Goal: Browse casually

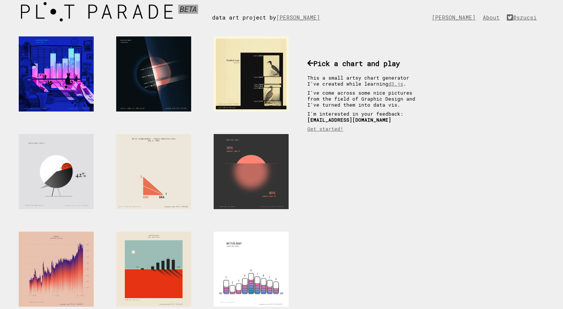
scroll to position [17, 0]
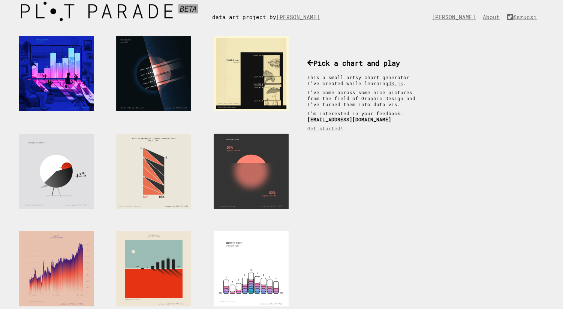
click at [162, 89] on div at bounding box center [153, 73] width 75 height 75
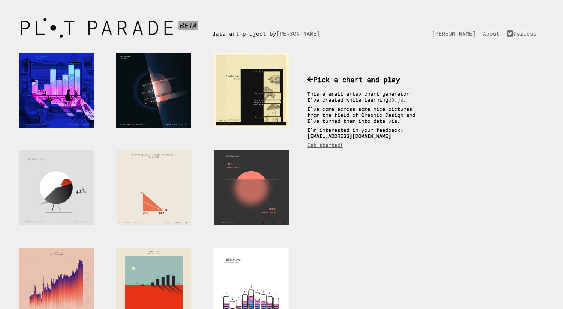
scroll to position [17, 0]
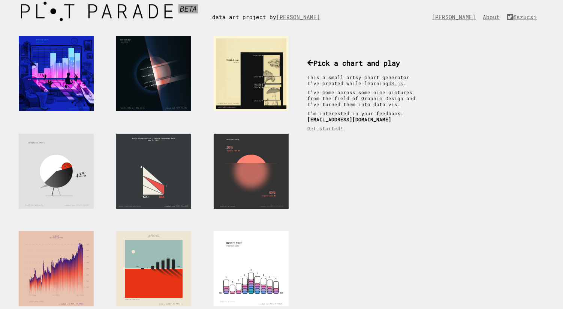
click at [153, 183] on div at bounding box center [153, 171] width 75 height 75
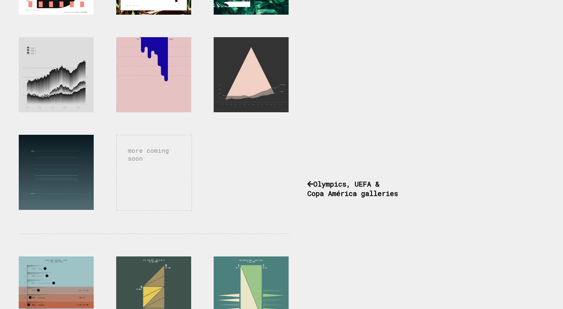
scroll to position [416, 0]
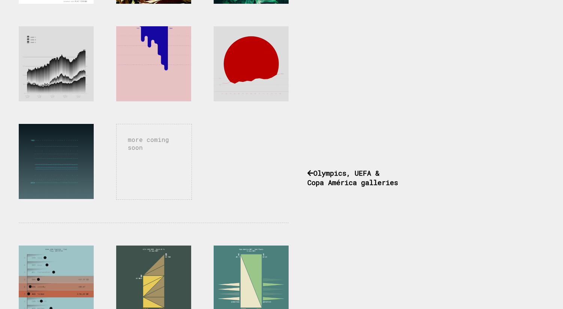
click at [262, 75] on div at bounding box center [251, 63] width 75 height 75
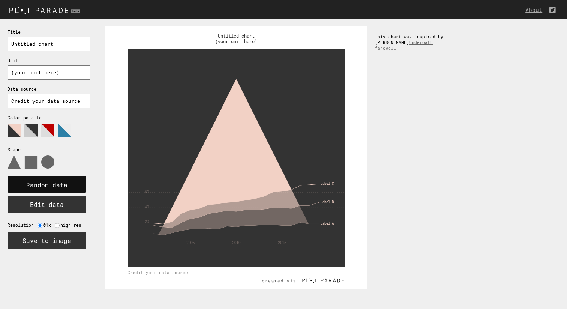
click at [63, 183] on text "Random data" at bounding box center [46, 185] width 41 height 8
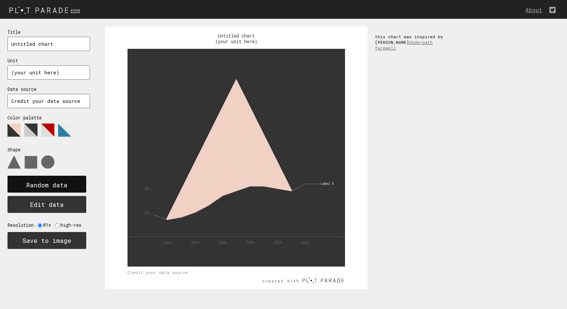
click at [63, 183] on text "Random data" at bounding box center [46, 185] width 41 height 8
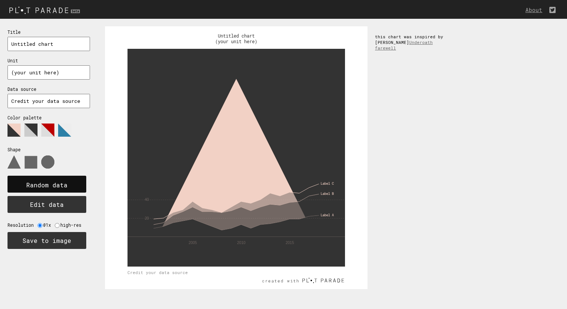
click at [63, 183] on text "Random data" at bounding box center [46, 185] width 41 height 8
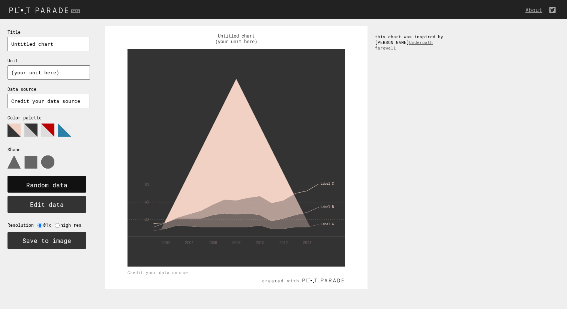
click at [63, 183] on text "Random data" at bounding box center [46, 185] width 41 height 8
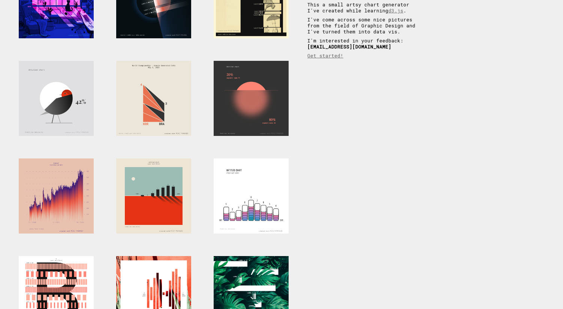
scroll to position [88, 0]
